Goal: Information Seeking & Learning: Understand process/instructions

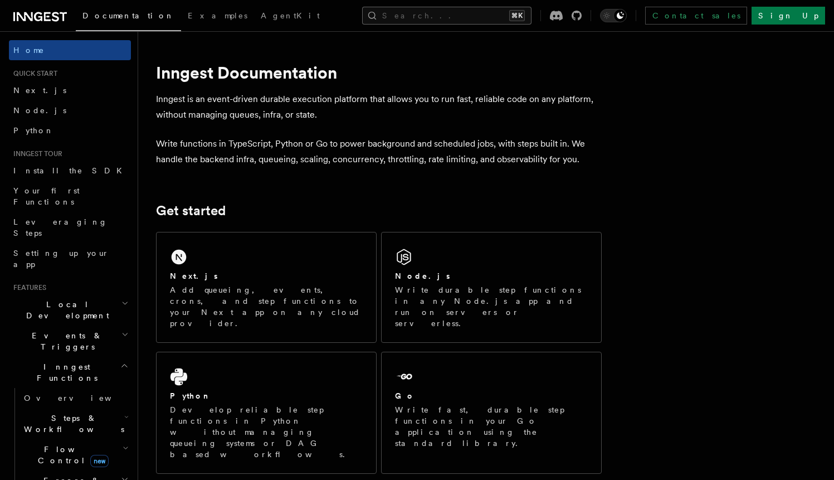
click at [476, 17] on button "Search... ⌘K" at bounding box center [446, 16] width 169 height 18
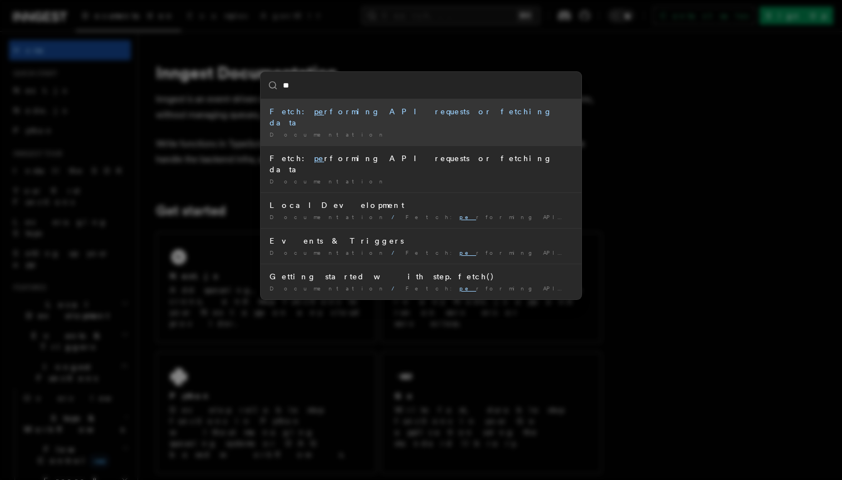
type input "*"
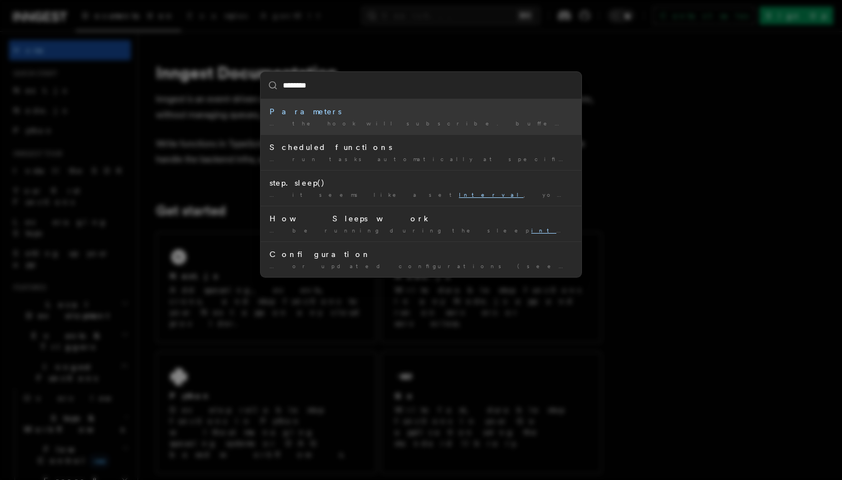
type input "********"
click at [220, 167] on div "******** Parameters … the hook will subscribe. buffer Interval ?: number - If s…" at bounding box center [421, 240] width 842 height 480
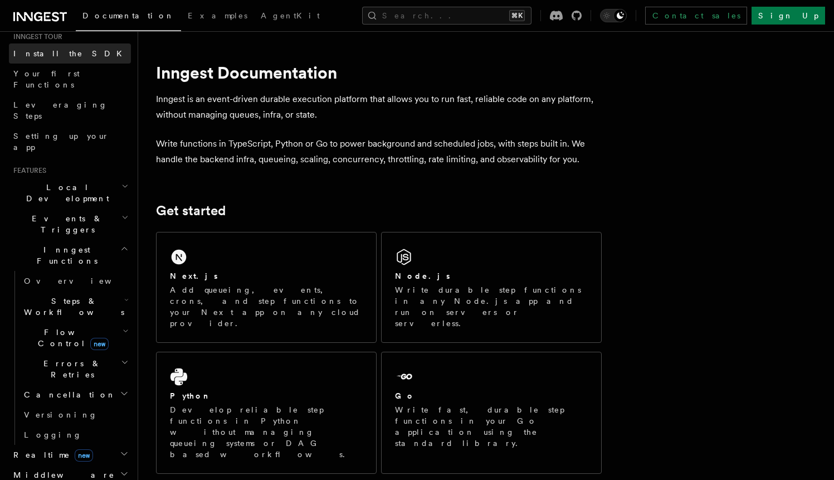
scroll to position [121, 0]
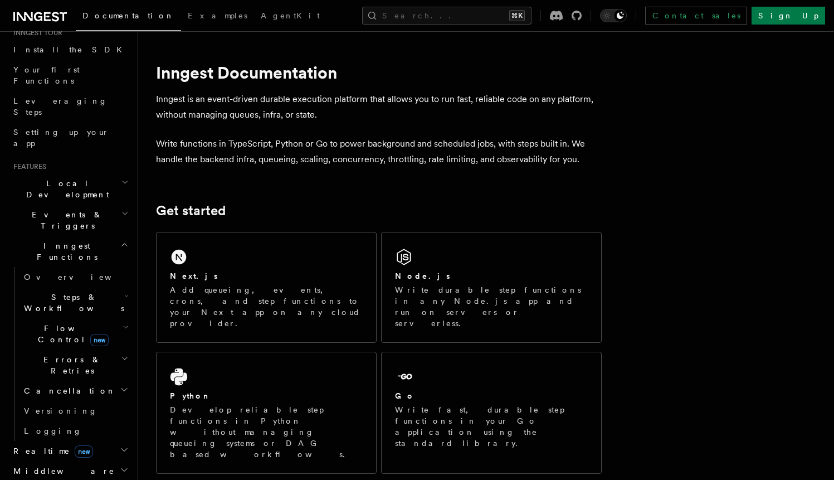
click at [90, 334] on span "new" at bounding box center [99, 340] width 18 height 12
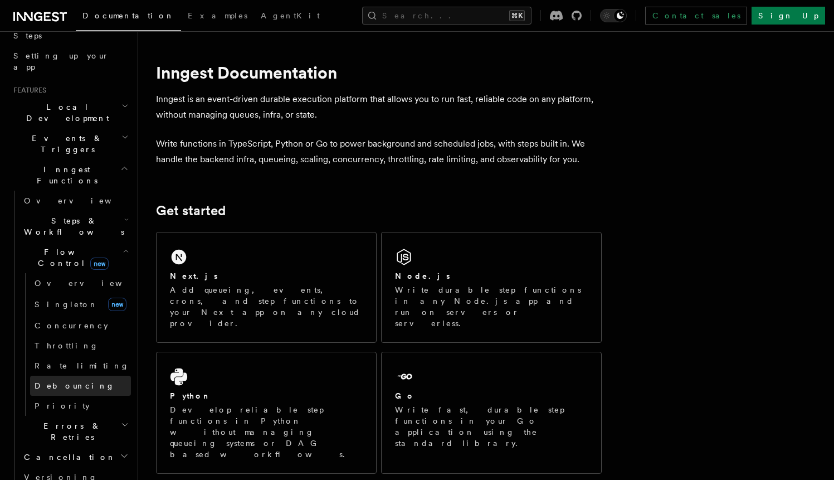
scroll to position [199, 0]
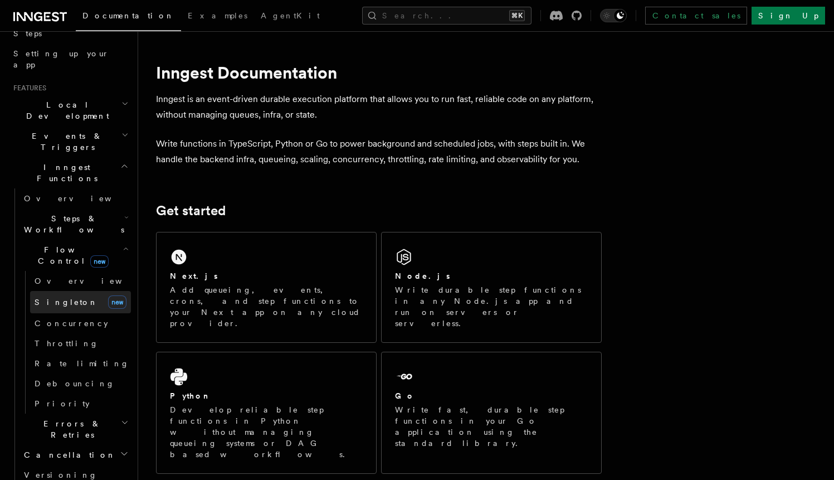
click at [79, 291] on link "[PERSON_NAME] new" at bounding box center [80, 302] width 101 height 22
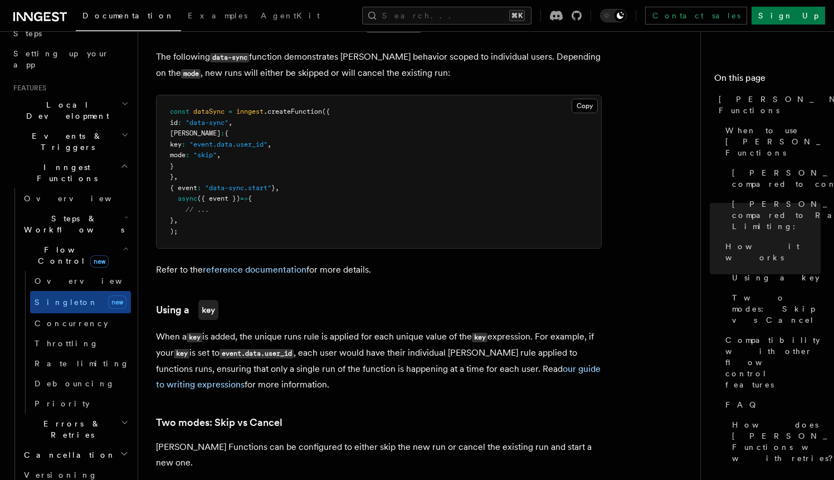
scroll to position [853, 0]
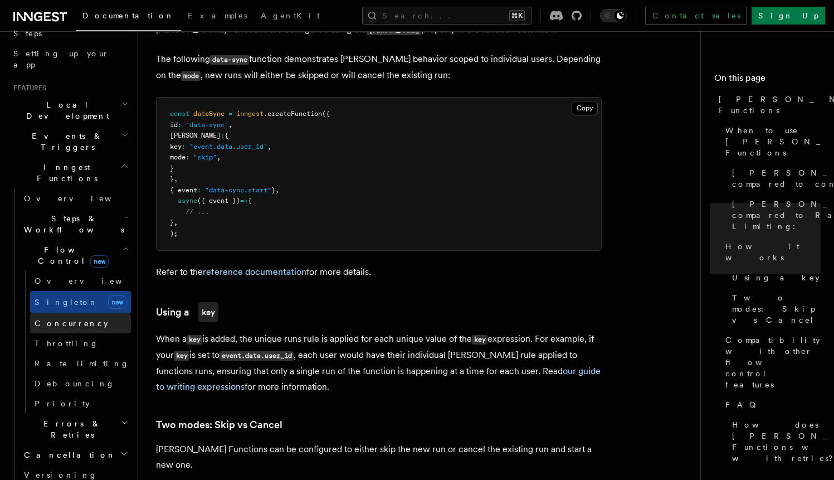
click at [98, 313] on link "Concurrency" at bounding box center [80, 323] width 101 height 20
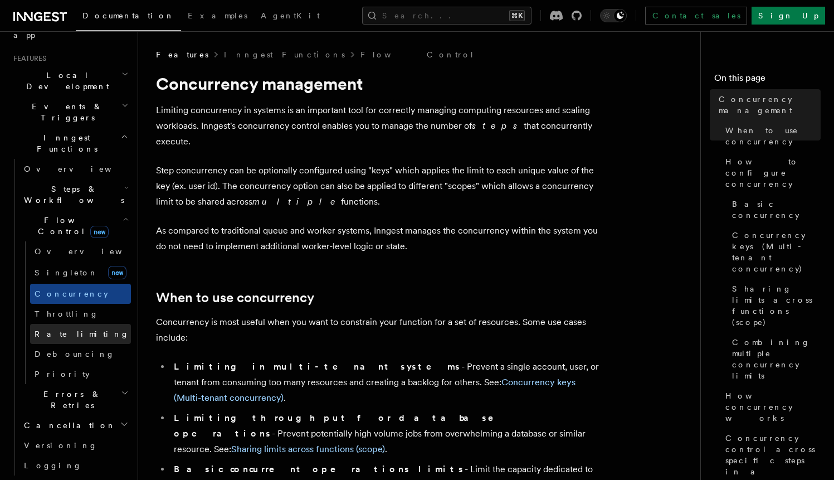
scroll to position [232, 0]
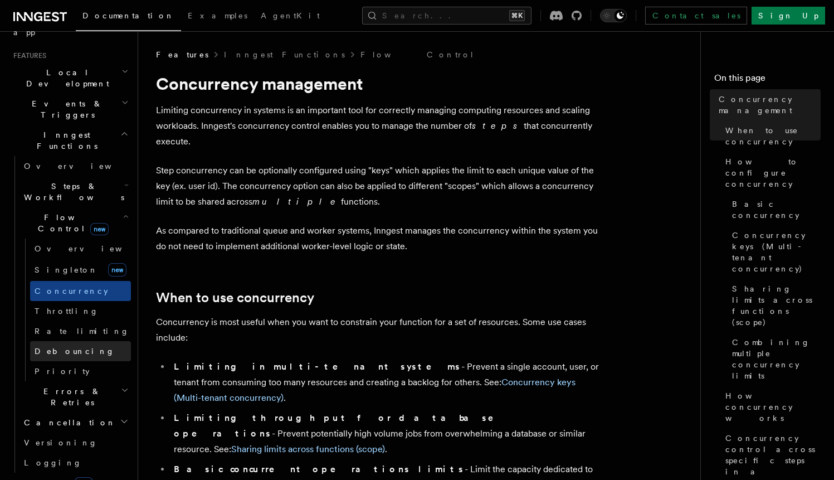
click at [84, 341] on link "Debouncing" at bounding box center [80, 351] width 101 height 20
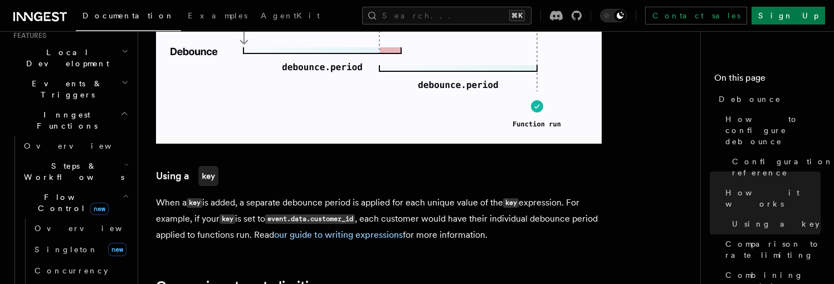
scroll to position [881, 0]
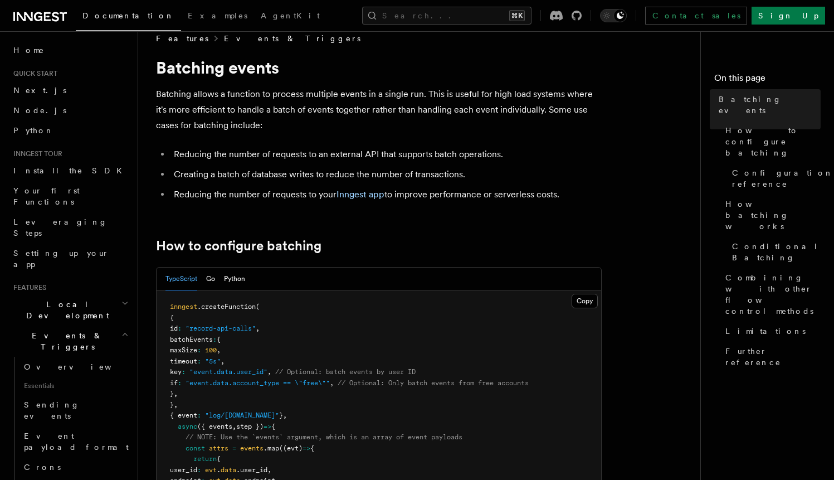
click at [232, 39] on link "Events & Triggers" at bounding box center [292, 38] width 137 height 11
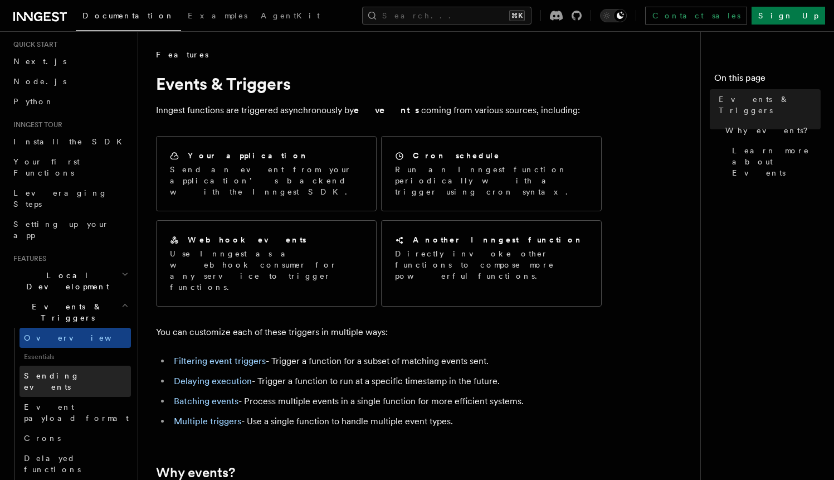
scroll to position [30, 0]
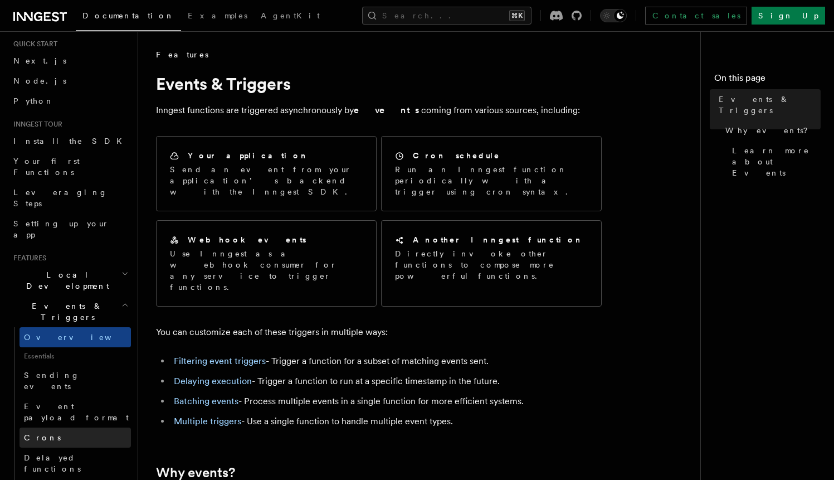
click at [75, 427] on link "Crons" at bounding box center [75, 437] width 111 height 20
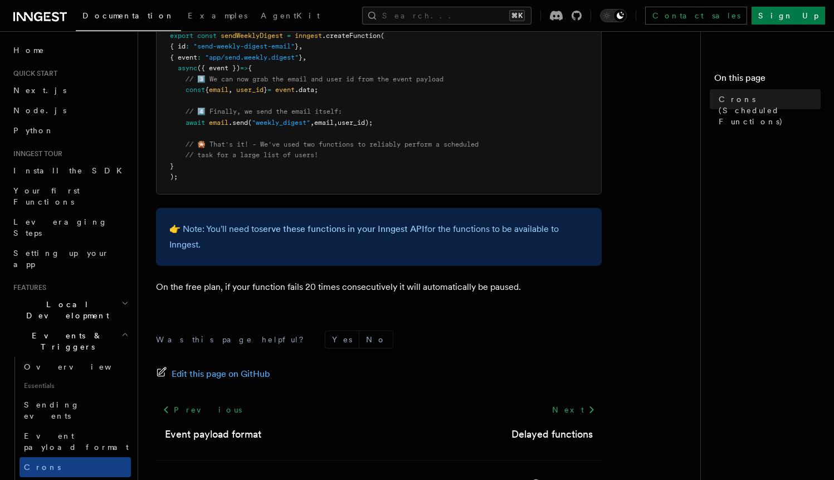
scroll to position [743, 0]
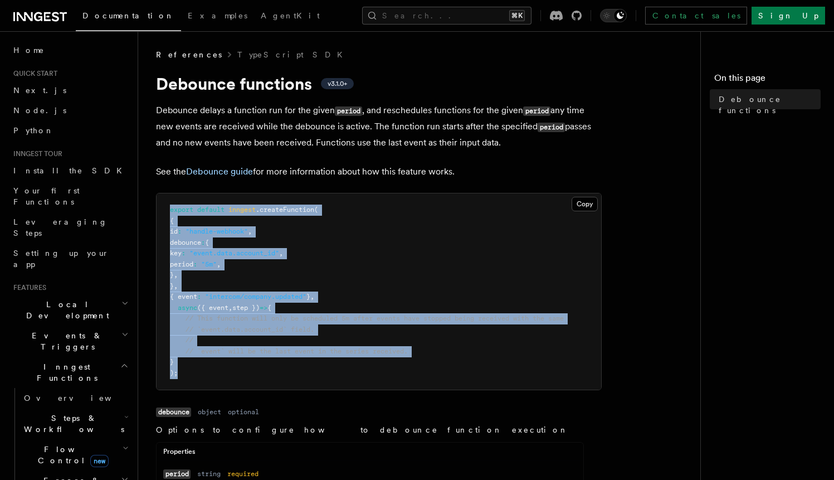
drag, startPoint x: 177, startPoint y: 371, endPoint x: 161, endPoint y: 203, distance: 167.9
click at [161, 203] on pre "export default inngest .createFunction ( { id : "handle-webhook" , debounce : {…" at bounding box center [379, 291] width 445 height 196
click at [220, 254] on span ""event.data.account_id"" at bounding box center [234, 253] width 90 height 8
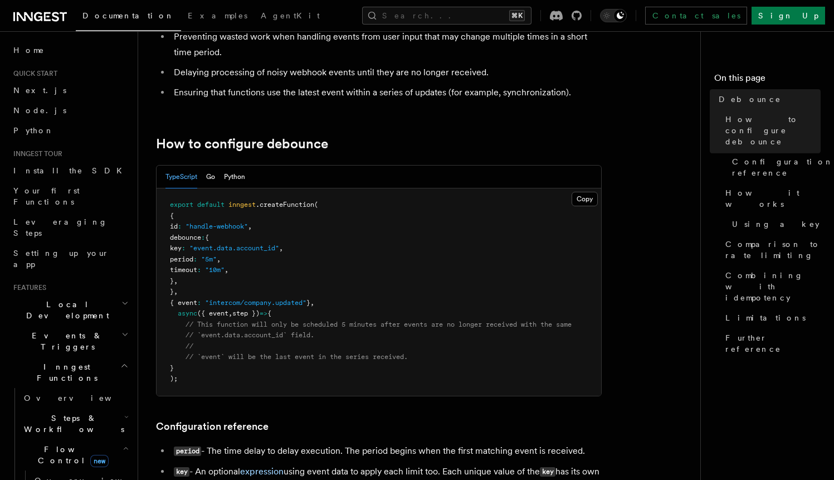
scroll to position [206, 0]
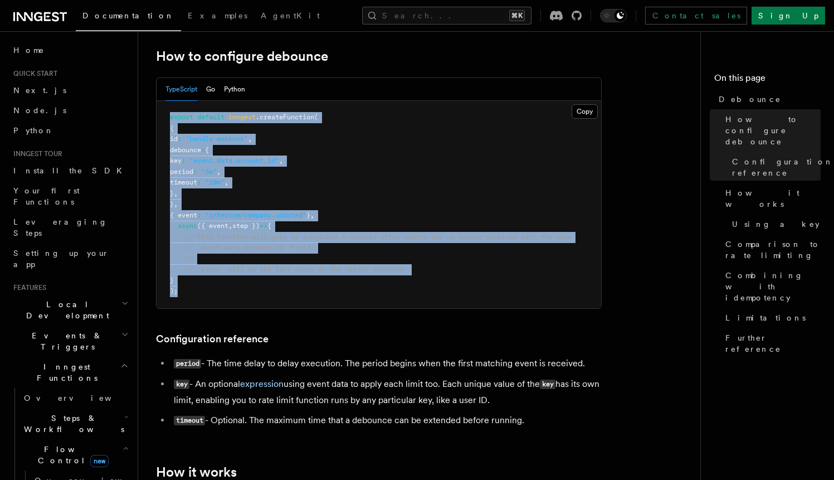
drag, startPoint x: 183, startPoint y: 288, endPoint x: 167, endPoint y: 115, distance: 172.9
click at [167, 115] on pre "export default inngest .createFunction ( { id : "handle-webhook" , debounce : {…" at bounding box center [379, 204] width 445 height 207
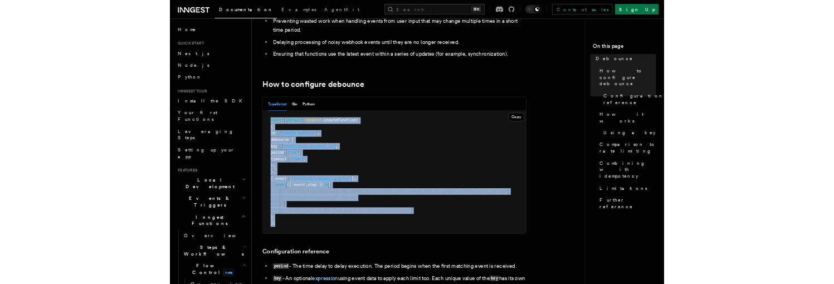
scroll to position [119, 0]
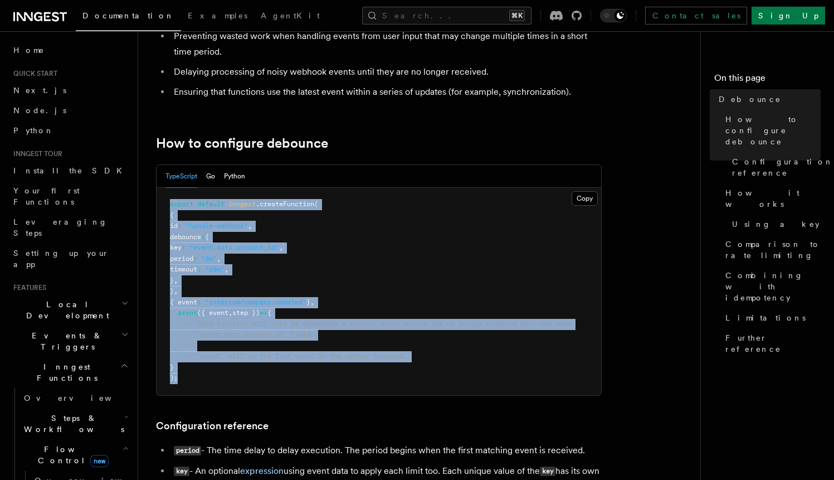
copy code "export default inngest .createFunction ( { id : "handle-webhook" , debounce : {…"
